Goal: Task Accomplishment & Management: Use online tool/utility

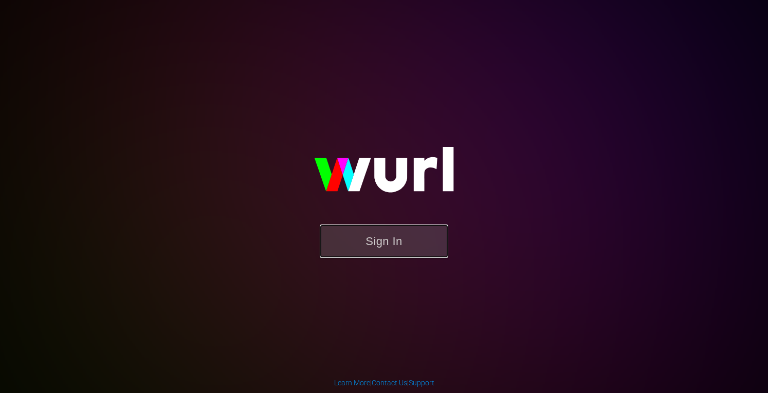
click at [384, 233] on button "Sign In" at bounding box center [384, 241] width 128 height 33
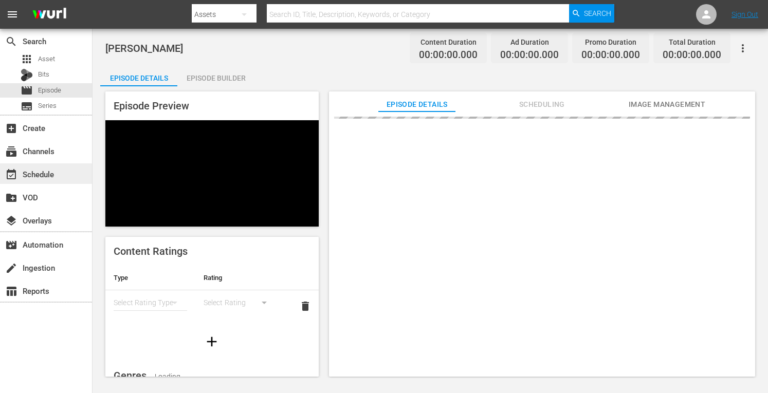
click at [38, 171] on div "event_available Schedule" at bounding box center [29, 172] width 58 height 9
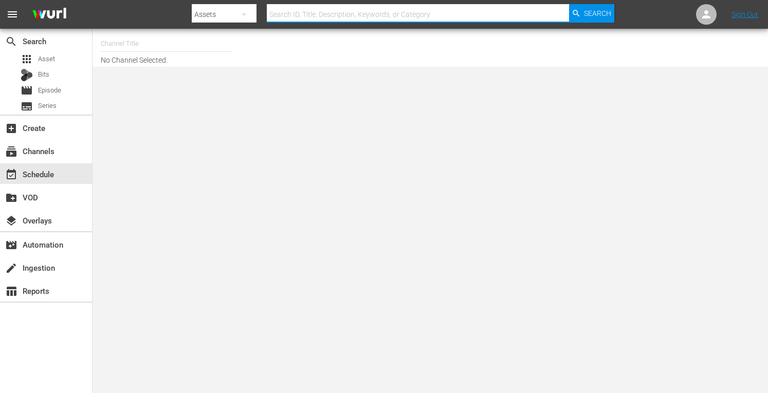
click at [324, 14] on input "text" at bounding box center [418, 14] width 302 height 25
type input "Road Reneg"
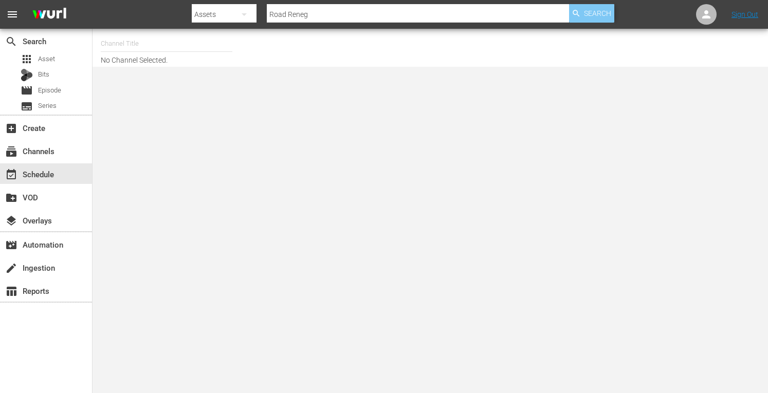
click at [588, 16] on span "Search" at bounding box center [597, 13] width 27 height 19
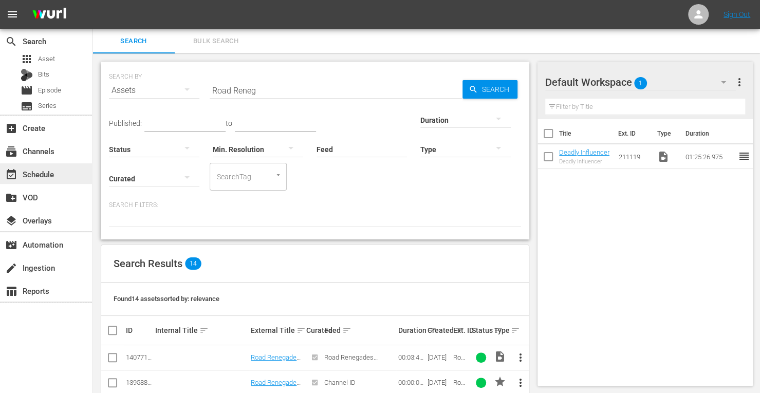
click at [35, 172] on div "event_available Schedule" at bounding box center [29, 172] width 58 height 9
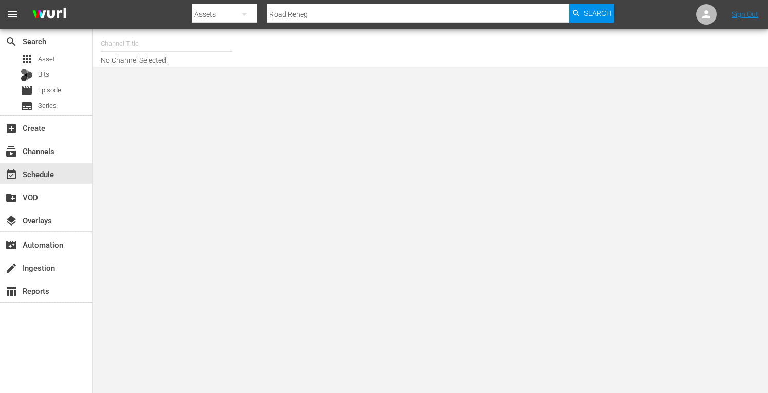
click at [244, 15] on icon "button" at bounding box center [244, 14] width 5 height 3
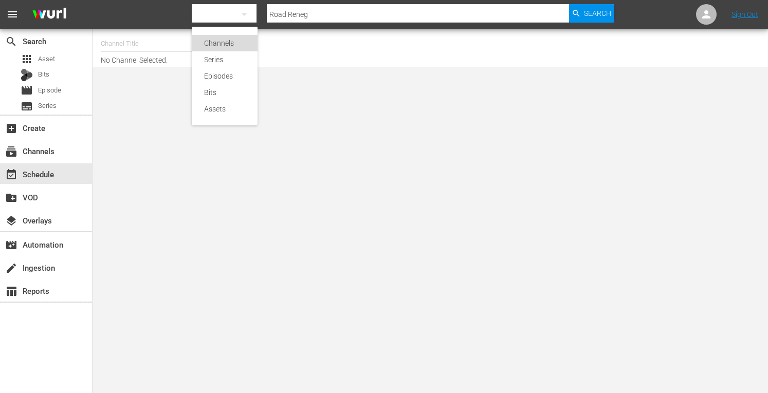
click at [234, 42] on div "Channels" at bounding box center [224, 43] width 41 height 16
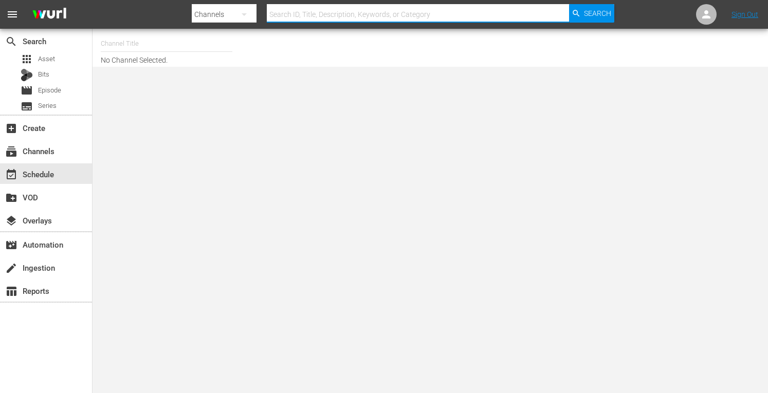
click at [328, 12] on input "text" at bounding box center [418, 14] width 302 height 25
type input "Road Reneg"
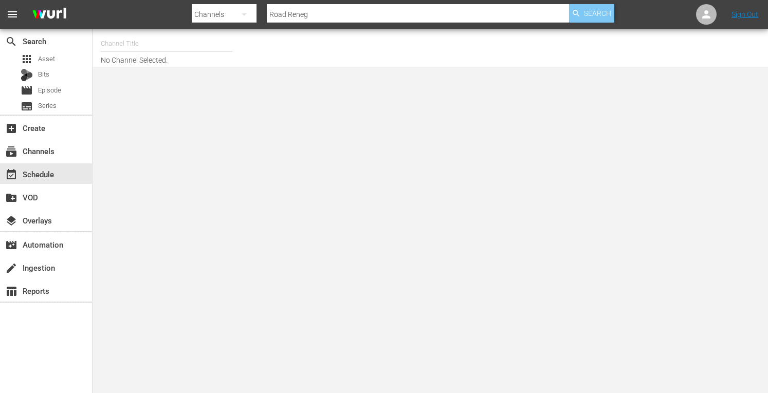
click at [586, 14] on span "Search" at bounding box center [597, 13] width 27 height 19
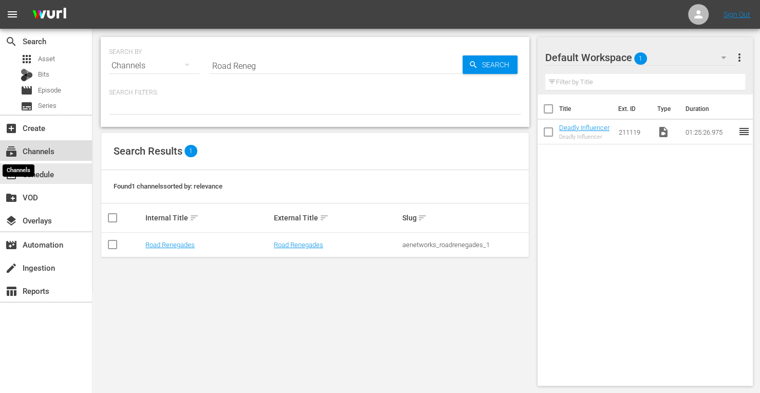
click at [13, 155] on span "subscriptions" at bounding box center [11, 151] width 12 height 12
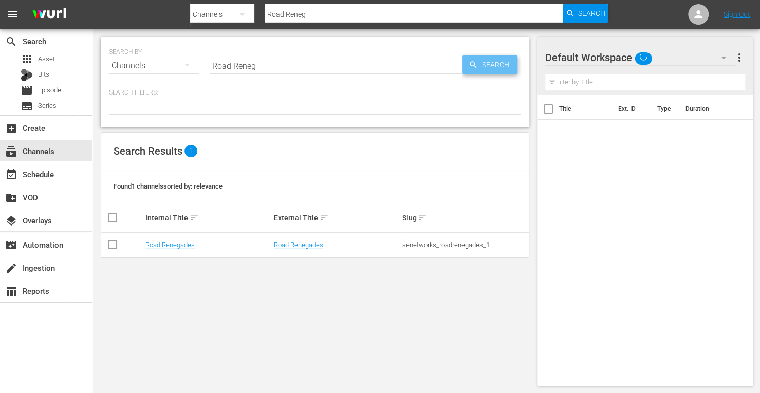
click at [484, 65] on span "Search" at bounding box center [498, 65] width 40 height 19
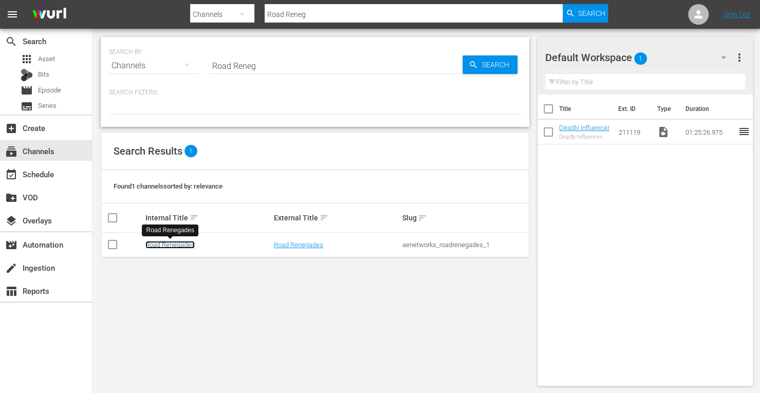
click at [161, 247] on link "Road Renegades" at bounding box center [169, 245] width 49 height 8
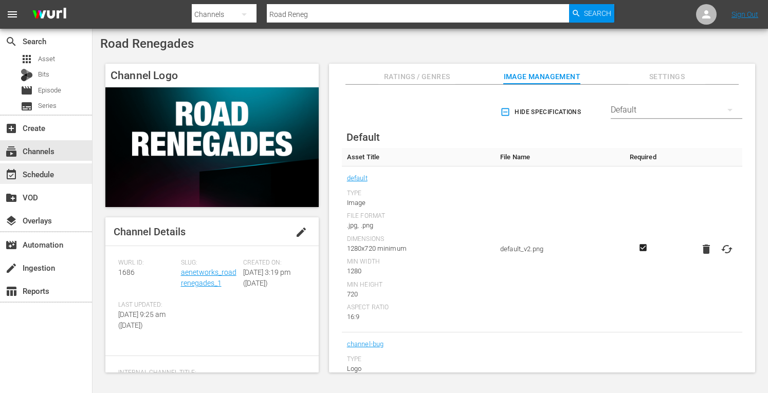
click at [49, 173] on div "event_available Schedule" at bounding box center [29, 172] width 58 height 9
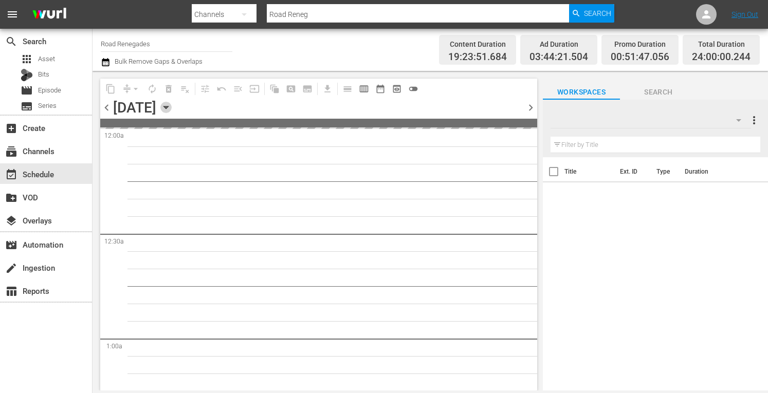
click at [172, 110] on icon "button" at bounding box center [165, 107] width 11 height 11
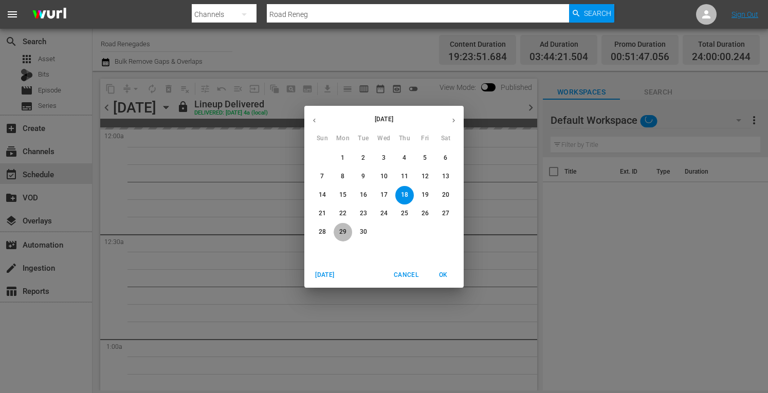
click at [340, 230] on p "29" at bounding box center [342, 232] width 7 height 9
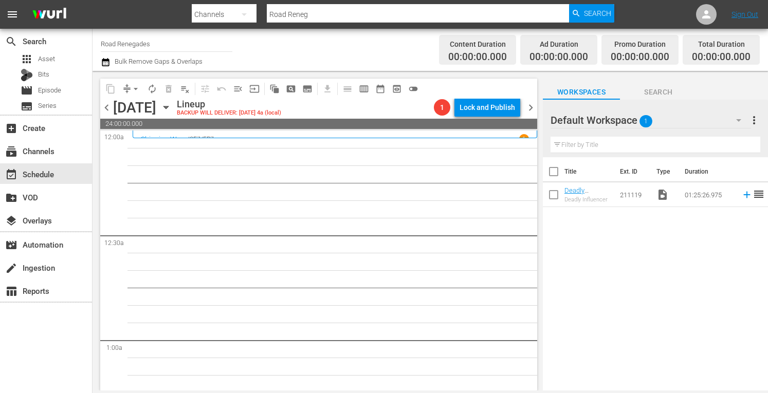
click at [172, 107] on icon "button" at bounding box center [165, 107] width 11 height 11
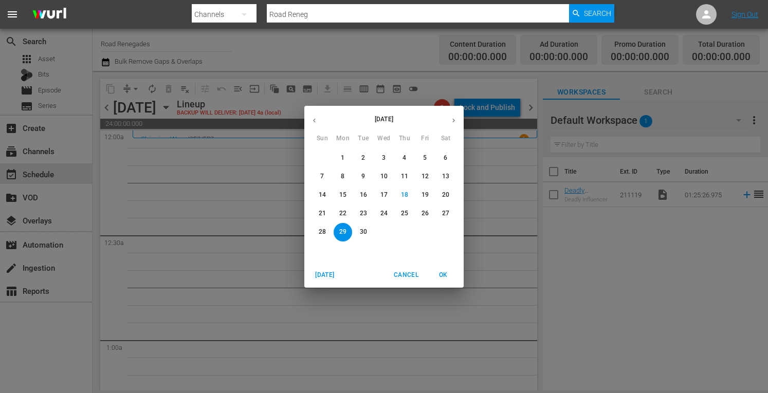
click at [365, 229] on p "30" at bounding box center [363, 232] width 7 height 9
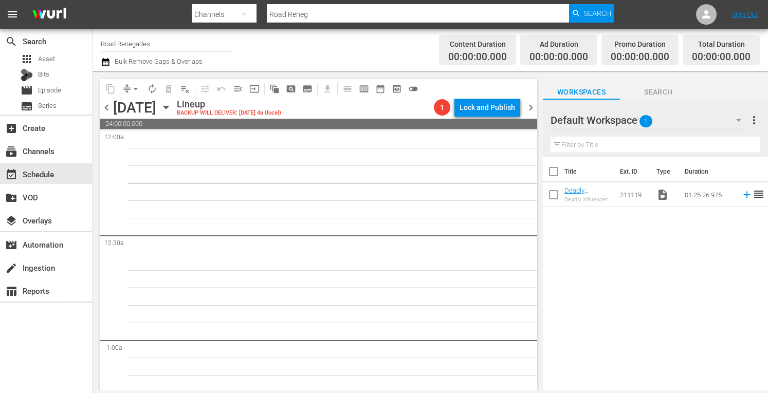
click at [172, 108] on icon "button" at bounding box center [165, 107] width 11 height 11
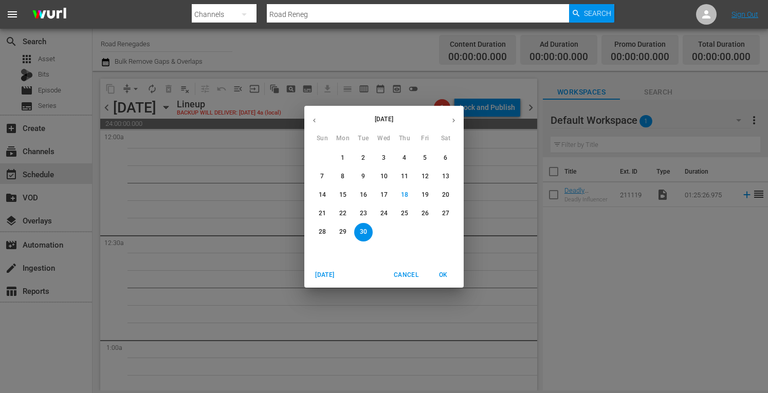
click at [341, 233] on p "29" at bounding box center [342, 232] width 7 height 9
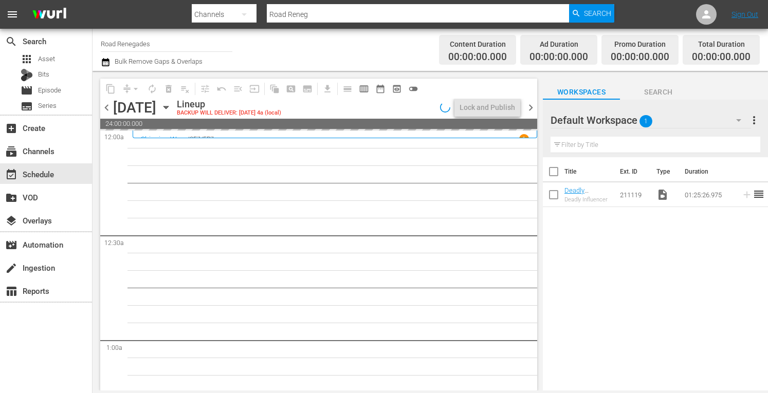
click at [168, 108] on icon "button" at bounding box center [165, 107] width 5 height 3
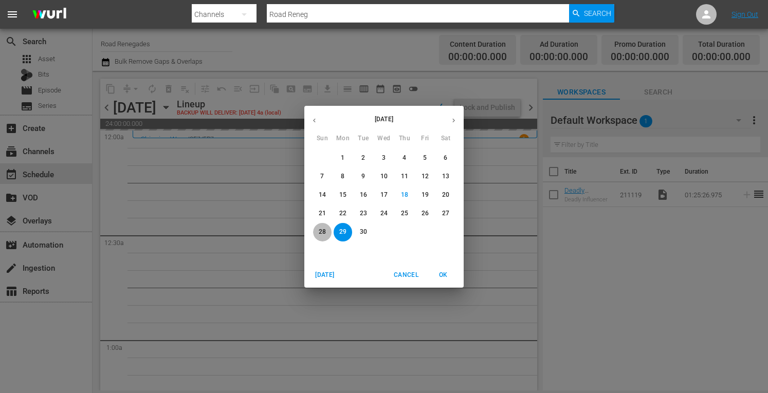
click at [319, 236] on p "28" at bounding box center [322, 232] width 7 height 9
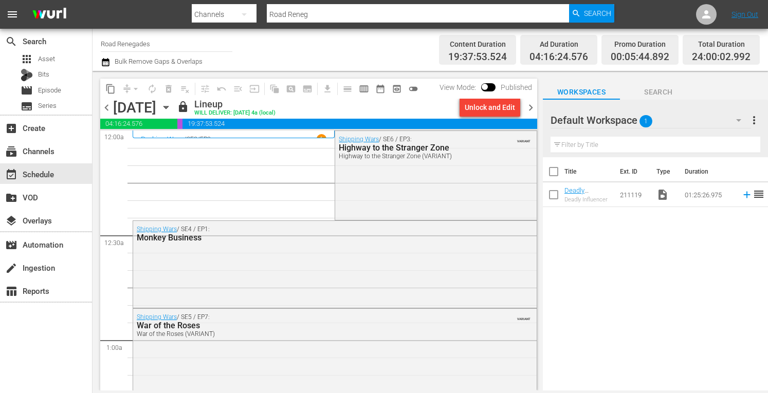
click at [172, 105] on icon "button" at bounding box center [165, 107] width 11 height 11
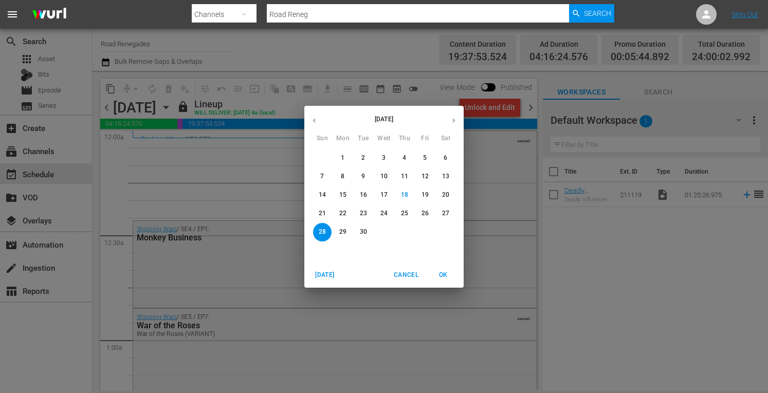
click at [342, 231] on p "29" at bounding box center [342, 232] width 7 height 9
